Goal: Task Accomplishment & Management: Use online tool/utility

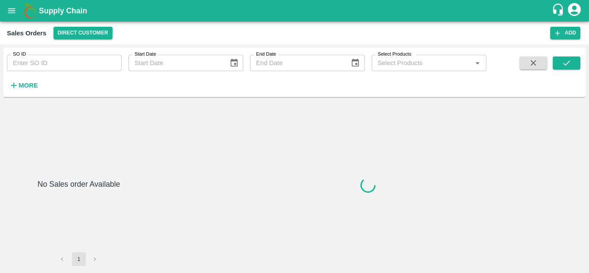
type input "602627"
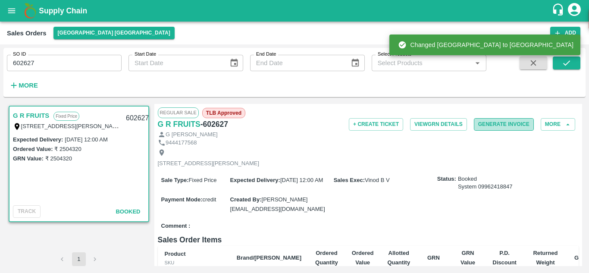
click at [507, 125] on button "Generate Invoice" at bounding box center [504, 124] width 60 height 13
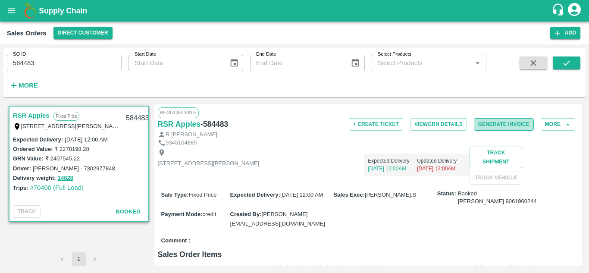
click at [501, 126] on button "Generate Invoice" at bounding box center [504, 124] width 60 height 13
click at [504, 126] on button "Generate Invoice" at bounding box center [504, 124] width 60 height 13
click at [43, 115] on link "RSR Apples" at bounding box center [31, 115] width 36 height 11
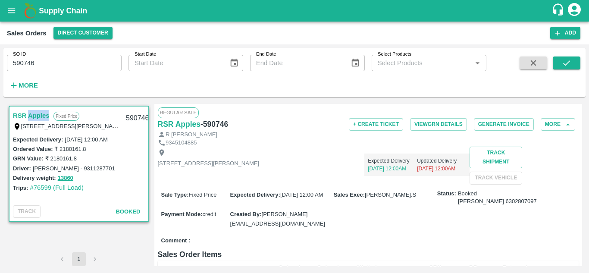
click at [43, 115] on link "RSR Apples" at bounding box center [31, 115] width 36 height 11
click at [566, 68] on icon "submit" at bounding box center [566, 62] width 9 height 9
click at [15, 10] on icon "open drawer" at bounding box center [11, 10] width 9 height 9
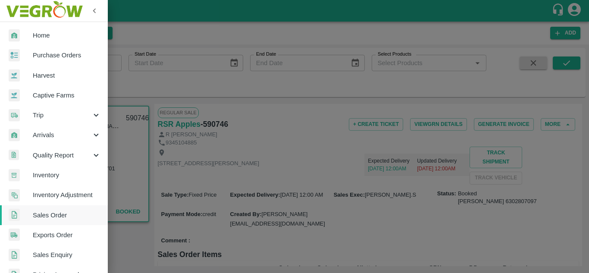
click at [183, 130] on div at bounding box center [294, 136] width 589 height 273
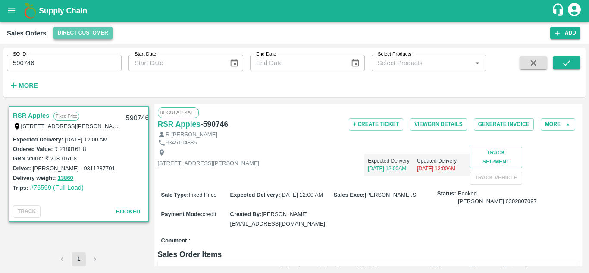
click at [83, 30] on button "Direct Customer" at bounding box center [83, 33] width 59 height 13
click at [167, 30] on div at bounding box center [294, 136] width 589 height 273
click at [15, 7] on icon "open drawer" at bounding box center [11, 10] width 9 height 9
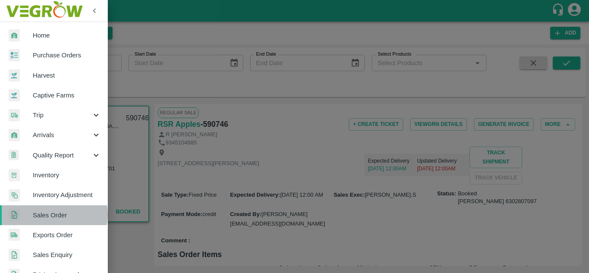
click at [54, 215] on span "Sales Order" at bounding box center [67, 215] width 68 height 9
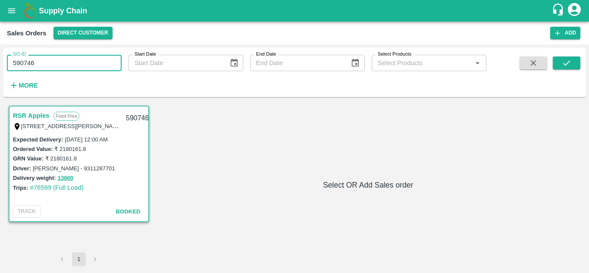
click at [52, 60] on input "590746" at bounding box center [64, 63] width 115 height 16
type input "5"
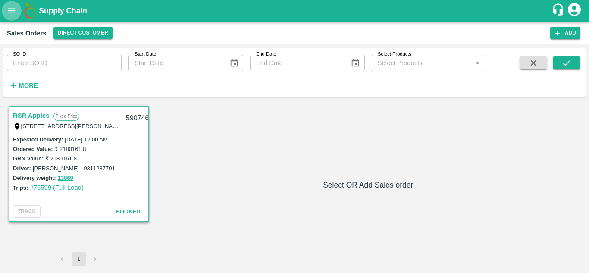
click at [11, 6] on icon "open drawer" at bounding box center [11, 10] width 9 height 9
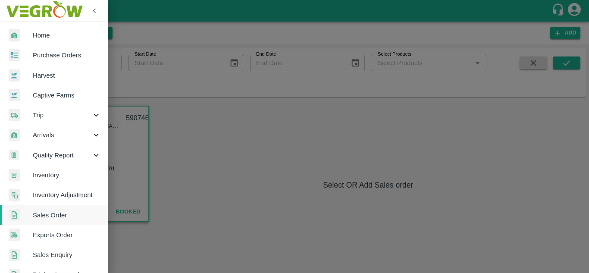
click at [108, 153] on div at bounding box center [294, 136] width 589 height 273
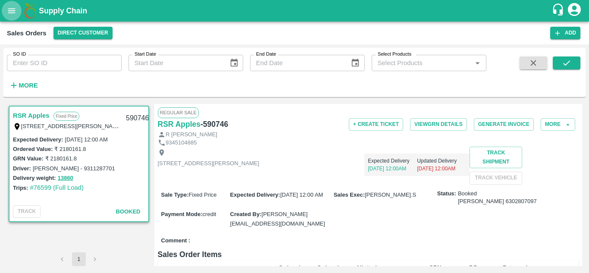
click at [8, 11] on icon "open drawer" at bounding box center [11, 10] width 9 height 9
click at [498, 125] on button "Generate Invoice" at bounding box center [504, 124] width 60 height 13
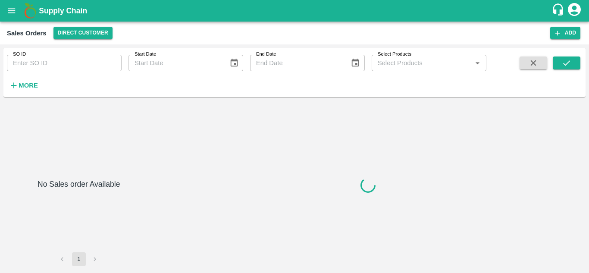
type input "590746"
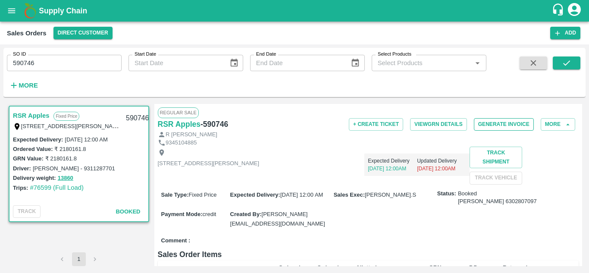
click at [483, 125] on button "Generate Invoice" at bounding box center [504, 124] width 60 height 13
click at [509, 126] on button "Generate Invoice" at bounding box center [504, 124] width 60 height 13
click at [501, 126] on button "Generate Invoice" at bounding box center [504, 124] width 60 height 13
click at [8, 11] on icon "open drawer" at bounding box center [11, 10] width 9 height 9
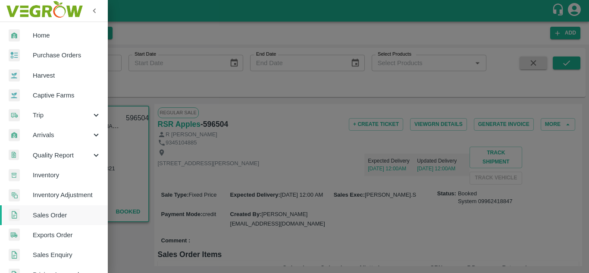
scroll to position [218, 0]
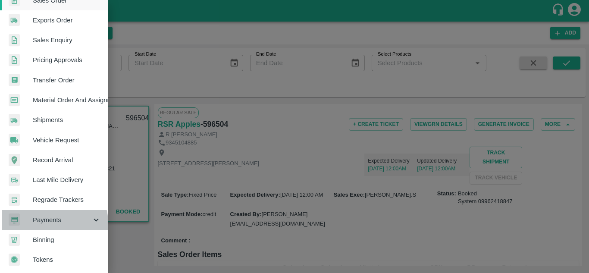
click at [54, 220] on span "Payments" at bounding box center [62, 219] width 59 height 9
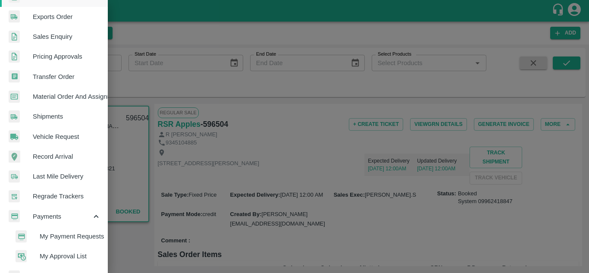
click at [60, 234] on span "My Payment Requests" at bounding box center [70, 236] width 61 height 9
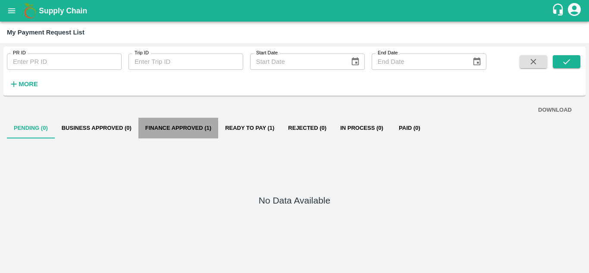
click at [192, 128] on button "Finance Approved (1)" at bounding box center [179, 128] width 80 height 21
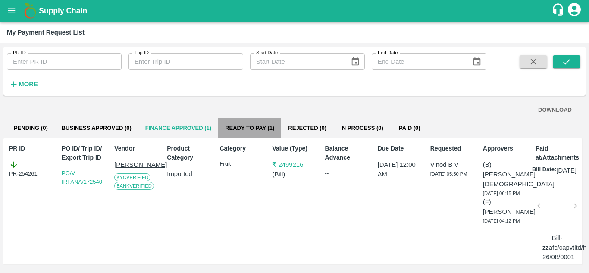
click at [261, 124] on button "Ready To Pay (1)" at bounding box center [249, 128] width 63 height 21
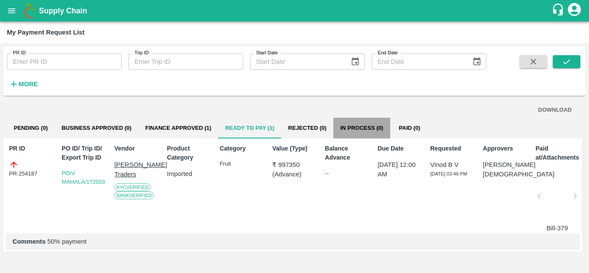
click at [342, 134] on button "In Process (0)" at bounding box center [362, 128] width 57 height 21
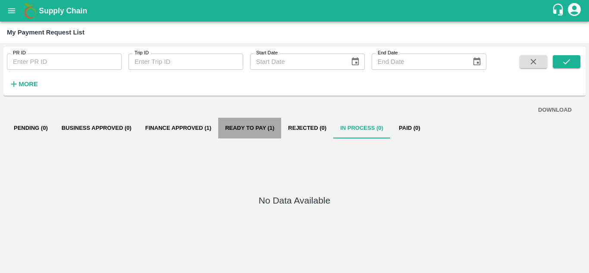
click at [255, 130] on button "Ready To Pay (1)" at bounding box center [249, 128] width 63 height 21
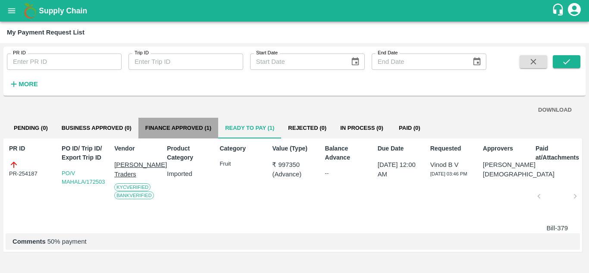
click at [156, 123] on button "Finance Approved (1)" at bounding box center [179, 128] width 80 height 21
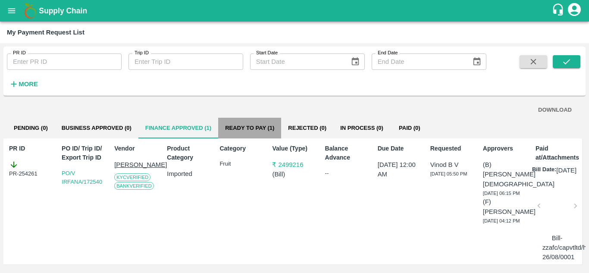
click at [245, 127] on button "Ready To Pay (1)" at bounding box center [249, 128] width 63 height 21
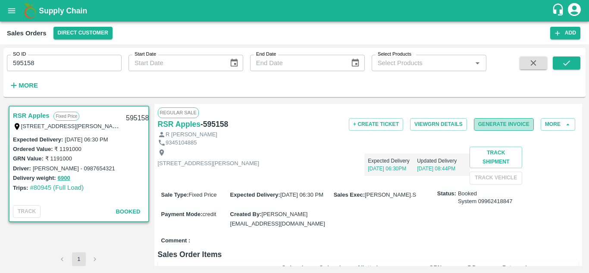
click at [497, 126] on button "Generate Invoice" at bounding box center [504, 124] width 60 height 13
click at [480, 125] on button "Generate Invoice" at bounding box center [504, 124] width 60 height 13
click at [512, 123] on button "Generate Invoice" at bounding box center [504, 124] width 60 height 13
click at [510, 122] on button "Generate Invoice" at bounding box center [504, 124] width 60 height 13
